Goal: Find specific page/section: Find specific page/section

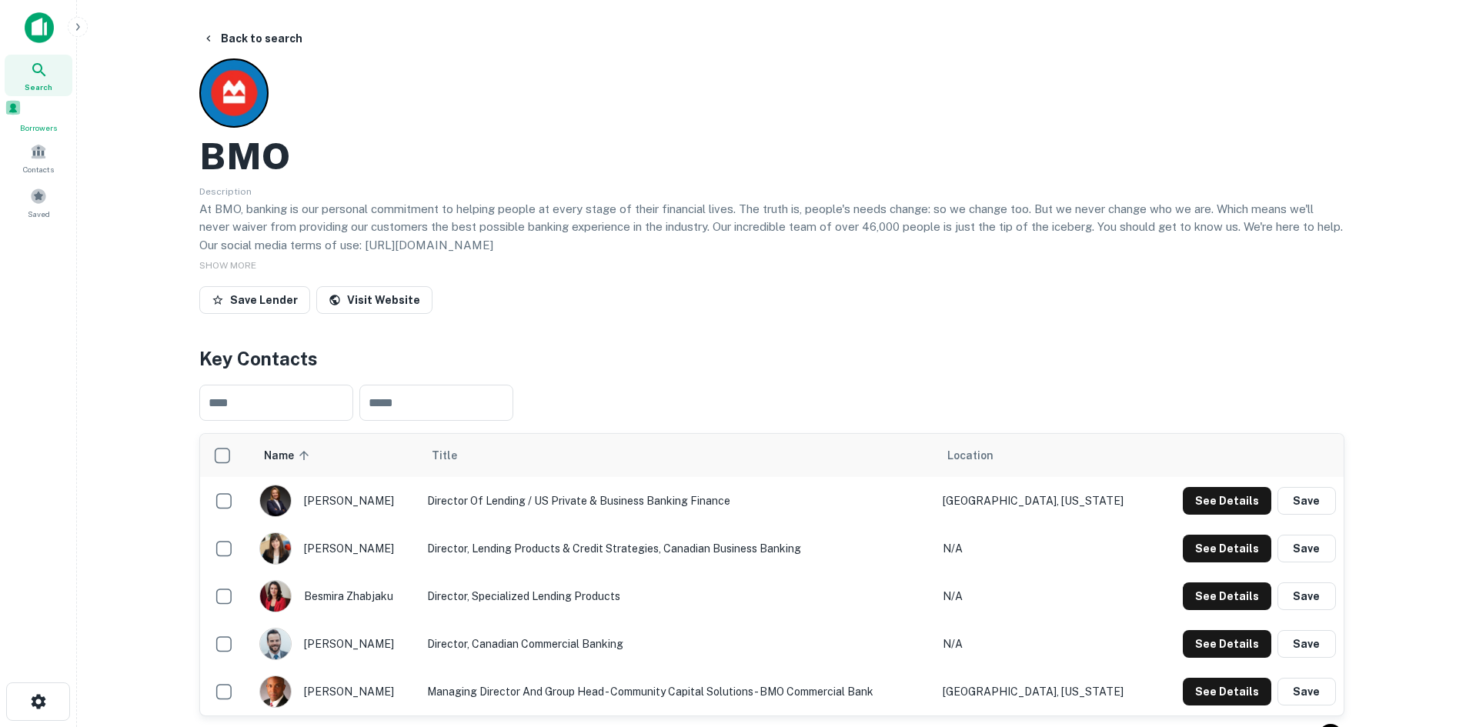
click at [52, 119] on div "Borrowers" at bounding box center [39, 116] width 68 height 35
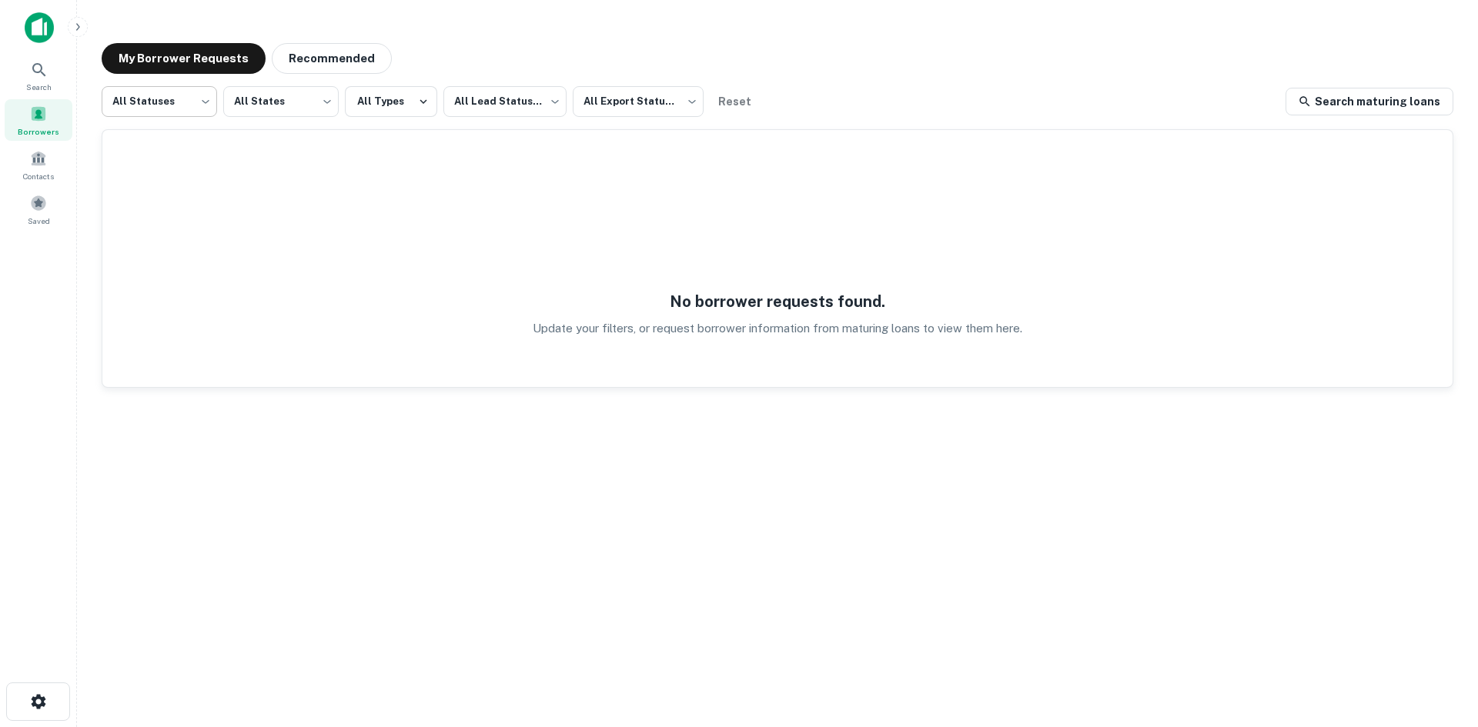
click at [187, 105] on body "Search Borrowers Contacts Saved My Borrower Requests Recommended All Statuses *…" at bounding box center [739, 363] width 1478 height 727
click at [304, 132] on div at bounding box center [739, 363] width 1478 height 727
